Goal: Task Accomplishment & Management: Manage account settings

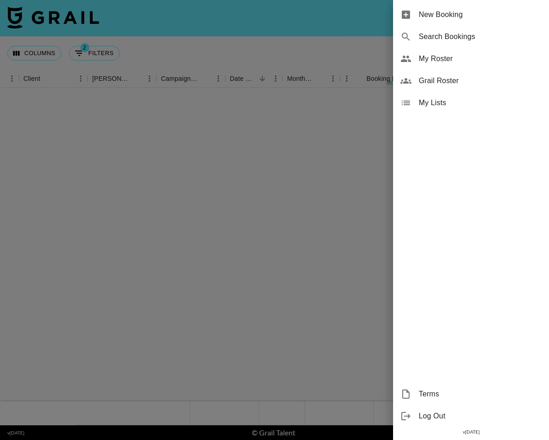
scroll to position [86224, 286]
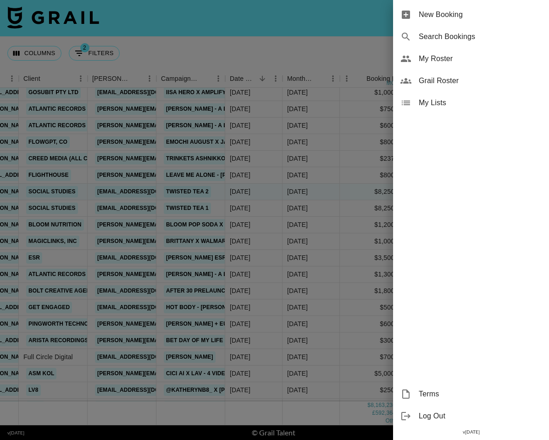
click at [448, 58] on span "My Roster" at bounding box center [480, 58] width 123 height 11
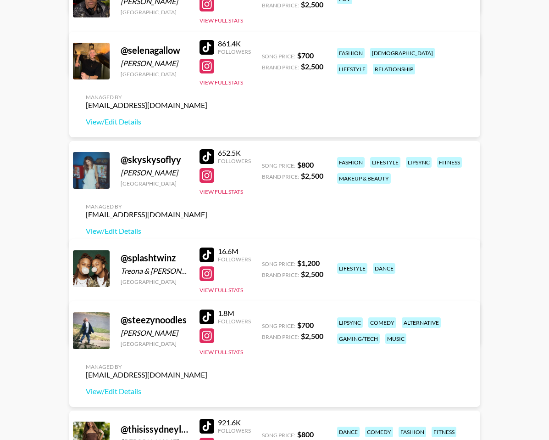
scroll to position [3043, 0]
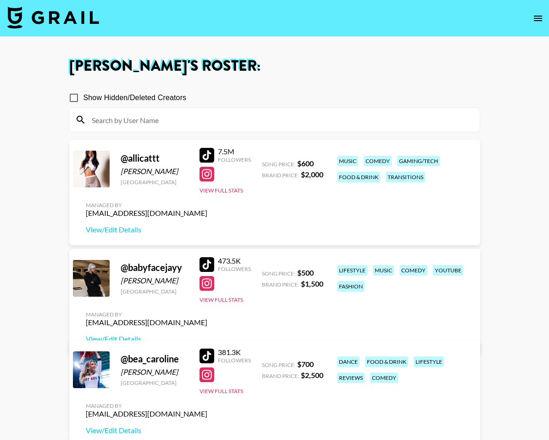
click at [100, 100] on span "Show Hidden/Deleted Creators" at bounding box center [135, 97] width 103 height 11
click at [84, 100] on input "Show Hidden/Deleted Creators" at bounding box center [73, 97] width 19 height 19
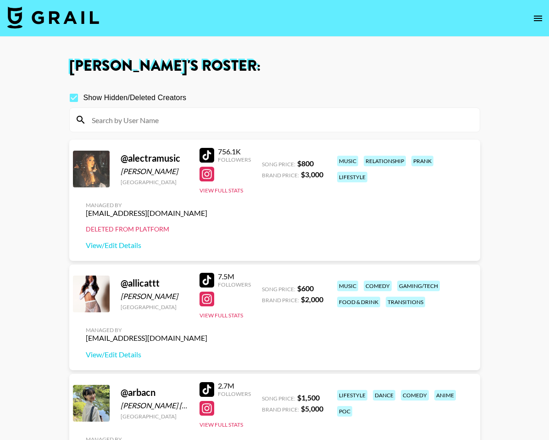
click at [95, 102] on span "Show Hidden/Deleted Creators" at bounding box center [135, 97] width 103 height 11
click at [84, 102] on input "Show Hidden/Deleted Creators" at bounding box center [73, 97] width 19 height 19
checkbox input "false"
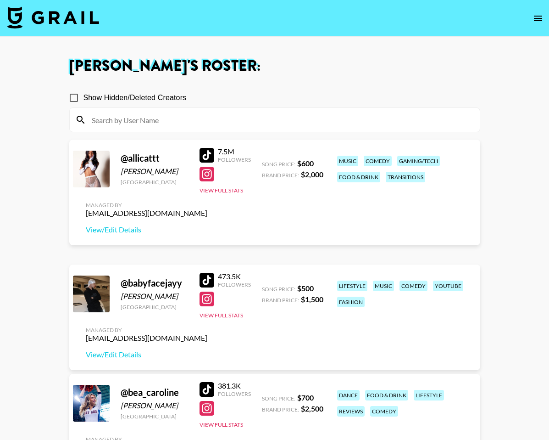
click at [545, 17] on button "open drawer" at bounding box center [538, 18] width 18 height 18
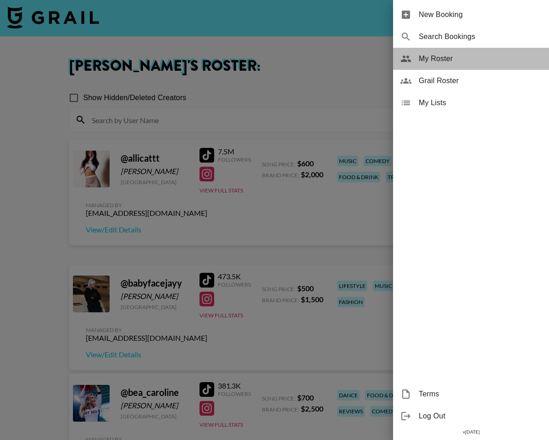
click at [490, 55] on span "My Roster" at bounding box center [480, 58] width 123 height 11
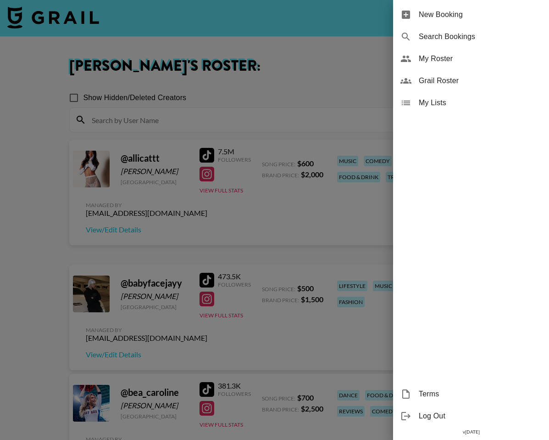
click at [244, 28] on div at bounding box center [274, 220] width 549 height 440
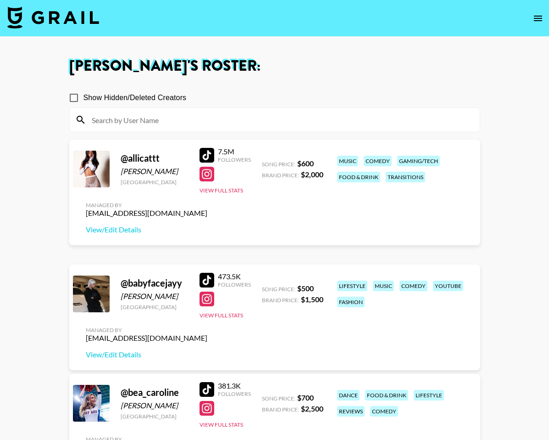
click at [542, 17] on icon "open drawer" at bounding box center [538, 18] width 11 height 11
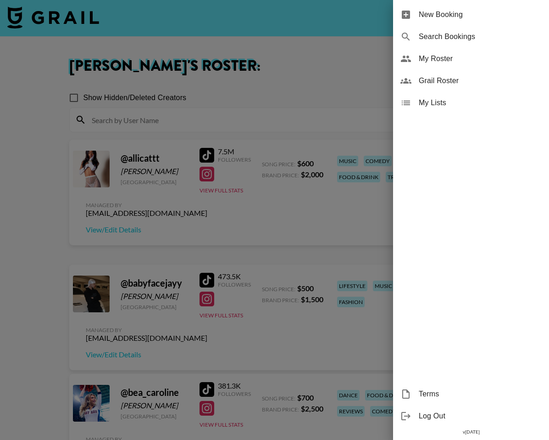
click at [499, 79] on span "Grail Roster" at bounding box center [480, 80] width 123 height 11
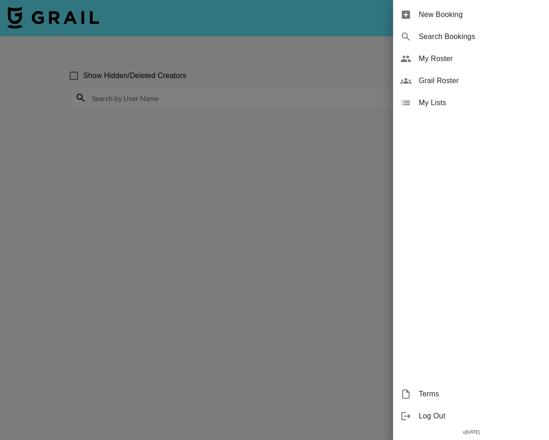
click at [209, 96] on div at bounding box center [274, 220] width 549 height 440
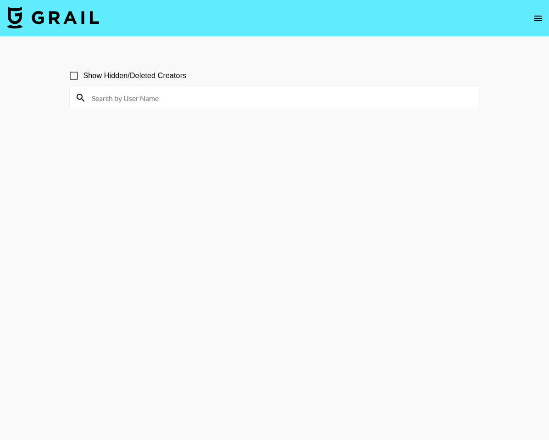
click at [194, 106] on div at bounding box center [275, 98] width 410 height 24
click at [194, 99] on input at bounding box center [280, 97] width 388 height 15
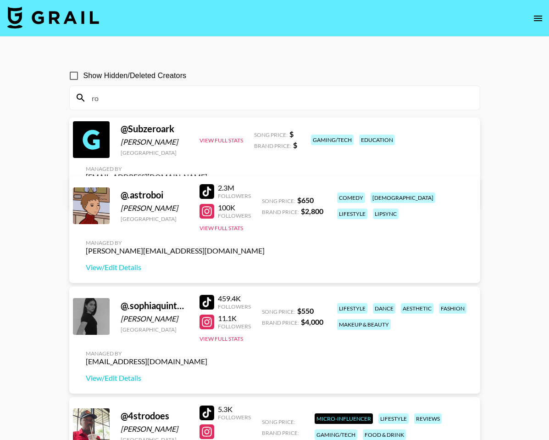
type input "r"
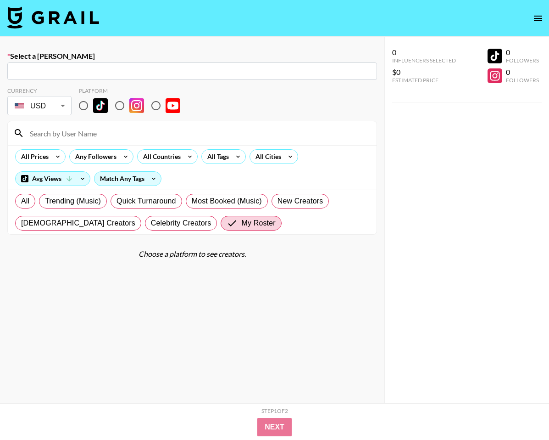
click at [60, 17] on img at bounding box center [53, 17] width 92 height 22
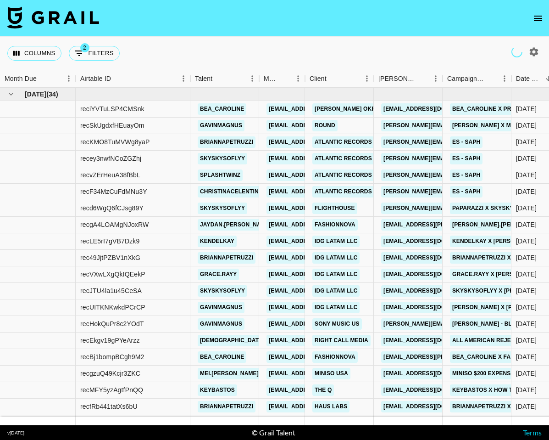
click at [45, 69] on div "Columns 2 Filters + Booking" at bounding box center [65, 53] width 116 height 33
click at [45, 77] on icon "Sort" at bounding box center [43, 78] width 8 height 8
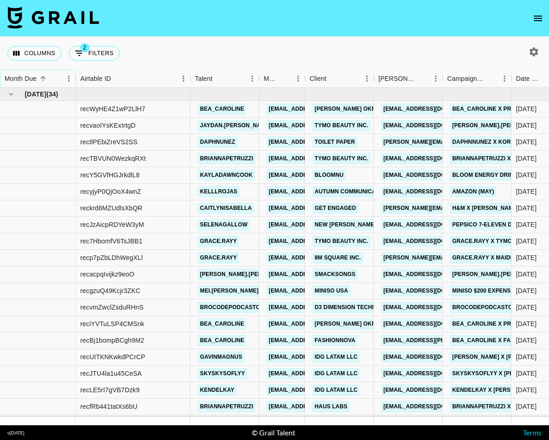
click at [42, 82] on icon "Sort" at bounding box center [43, 78] width 8 height 8
click at [534, 53] on icon "button" at bounding box center [534, 51] width 11 height 11
select select "[DATE]"
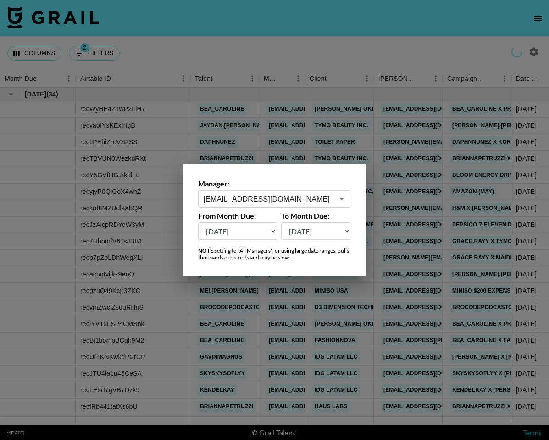
click at [316, 195] on input "text" at bounding box center [269, 199] width 130 height 11
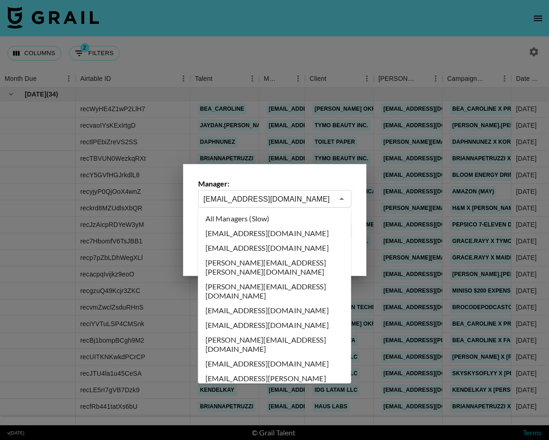
click at [293, 218] on li "All Managers (Slow)" at bounding box center [274, 218] width 153 height 15
type input "All Managers (Slow)"
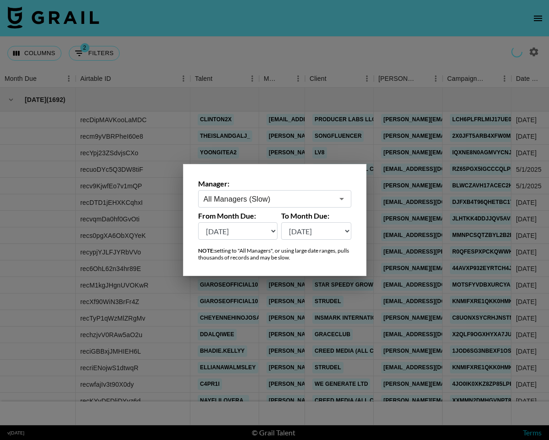
click at [333, 53] on div at bounding box center [274, 220] width 549 height 440
click at [333, 54] on div "Columns 2 Filters + Booking" at bounding box center [274, 53] width 549 height 33
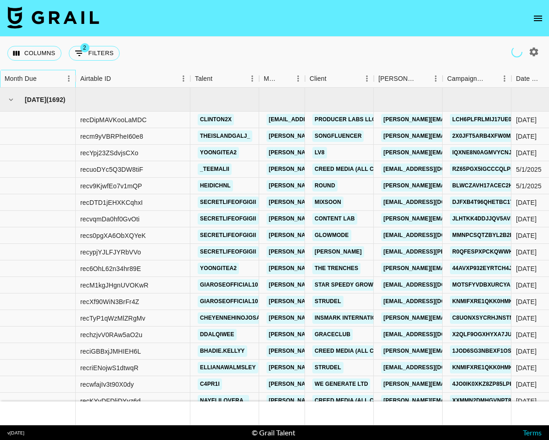
click at [31, 82] on div "Month Due" at bounding box center [21, 79] width 32 height 18
click at [42, 77] on icon "Sort" at bounding box center [43, 79] width 6 height 6
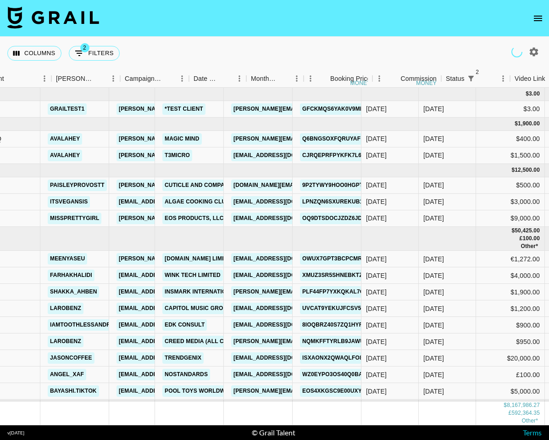
scroll to position [0, 323]
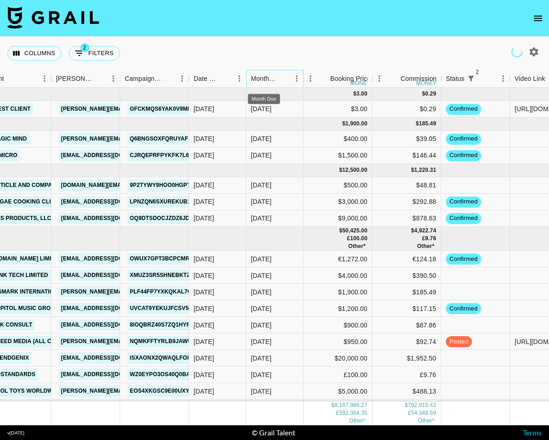
click at [264, 79] on div "Month Due" at bounding box center [264, 79] width 26 height 18
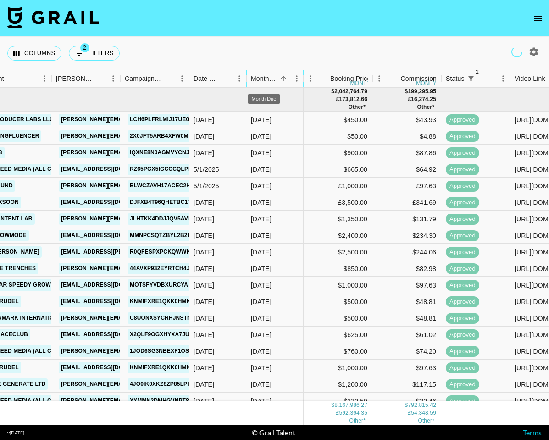
click at [264, 79] on div "Month Due" at bounding box center [264, 79] width 26 height 18
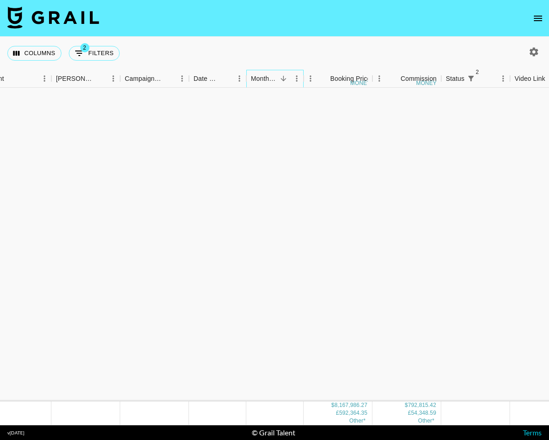
scroll to position [92518, 323]
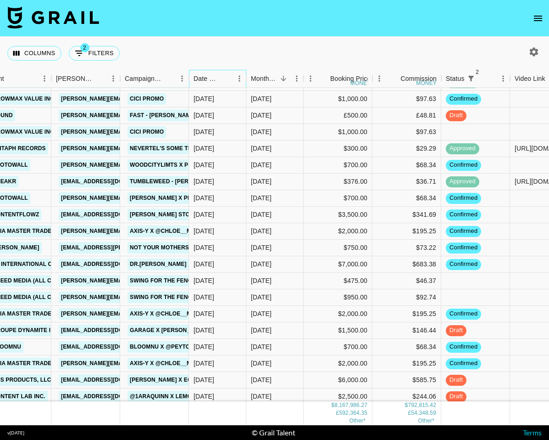
click at [202, 73] on div "Date Created" at bounding box center [207, 79] width 26 height 18
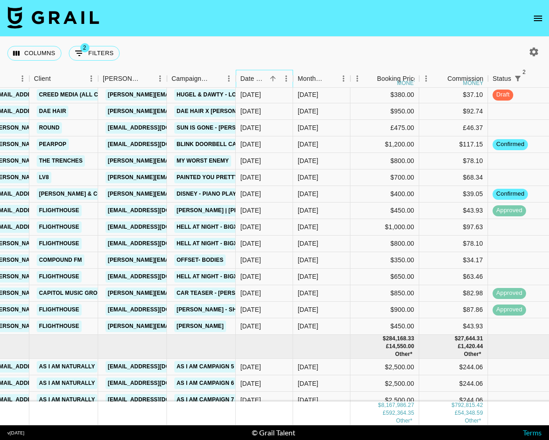
scroll to position [102451, 276]
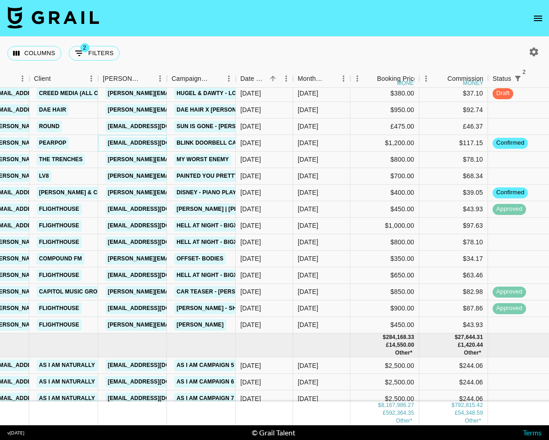
click at [141, 144] on link "[EMAIL_ADDRESS][DOMAIN_NAME]" at bounding box center [157, 142] width 103 height 11
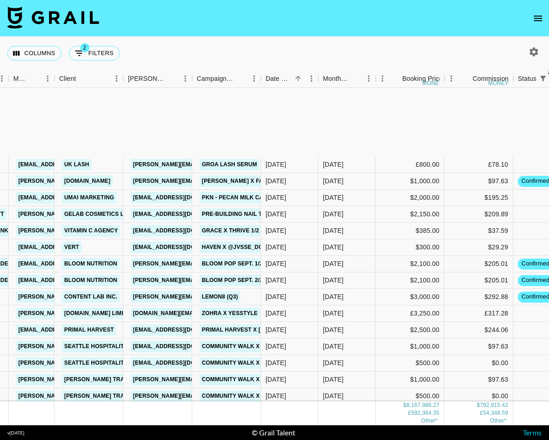
scroll to position [103995, 251]
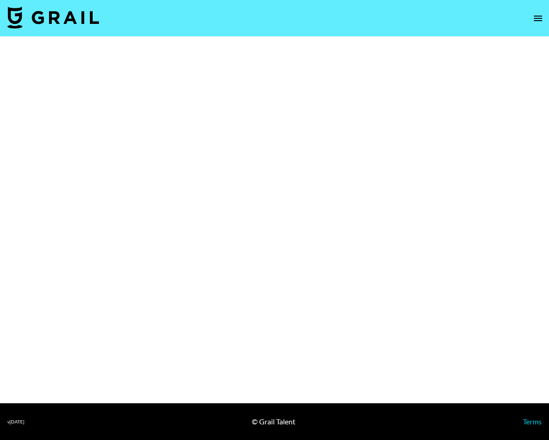
select select "Brand"
